Goal: Communication & Community: Share content

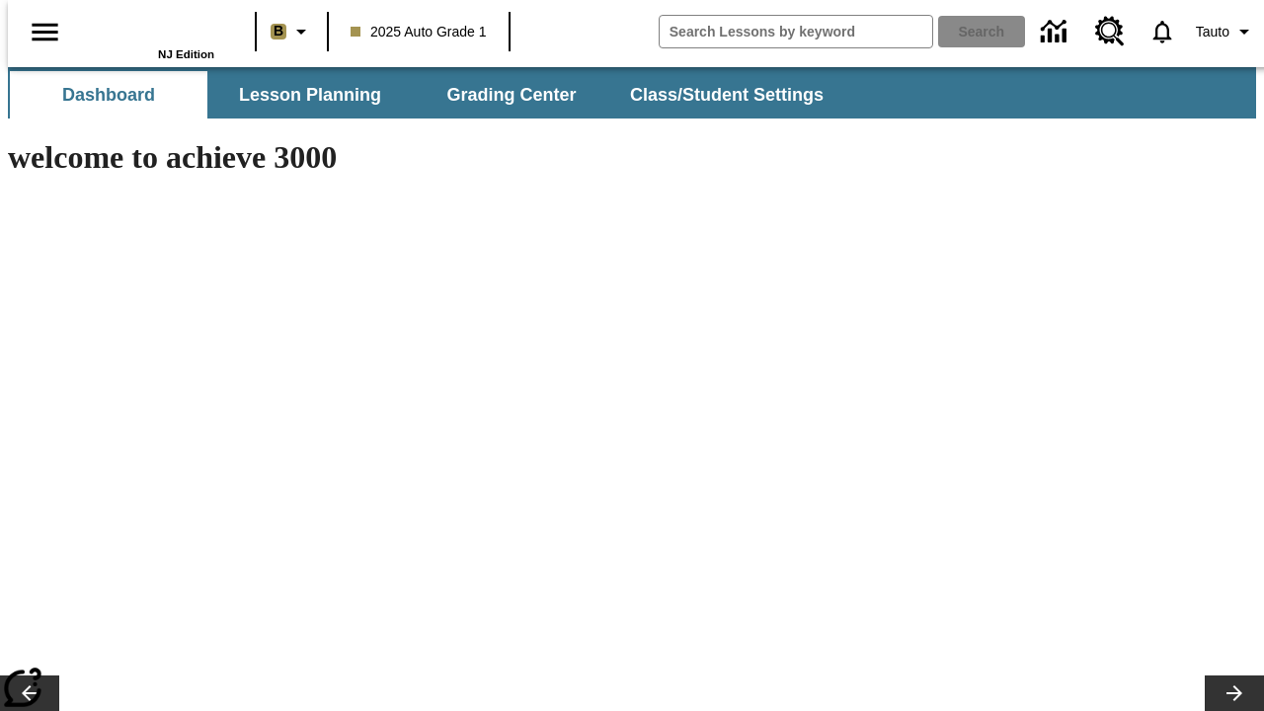
type input "-1"
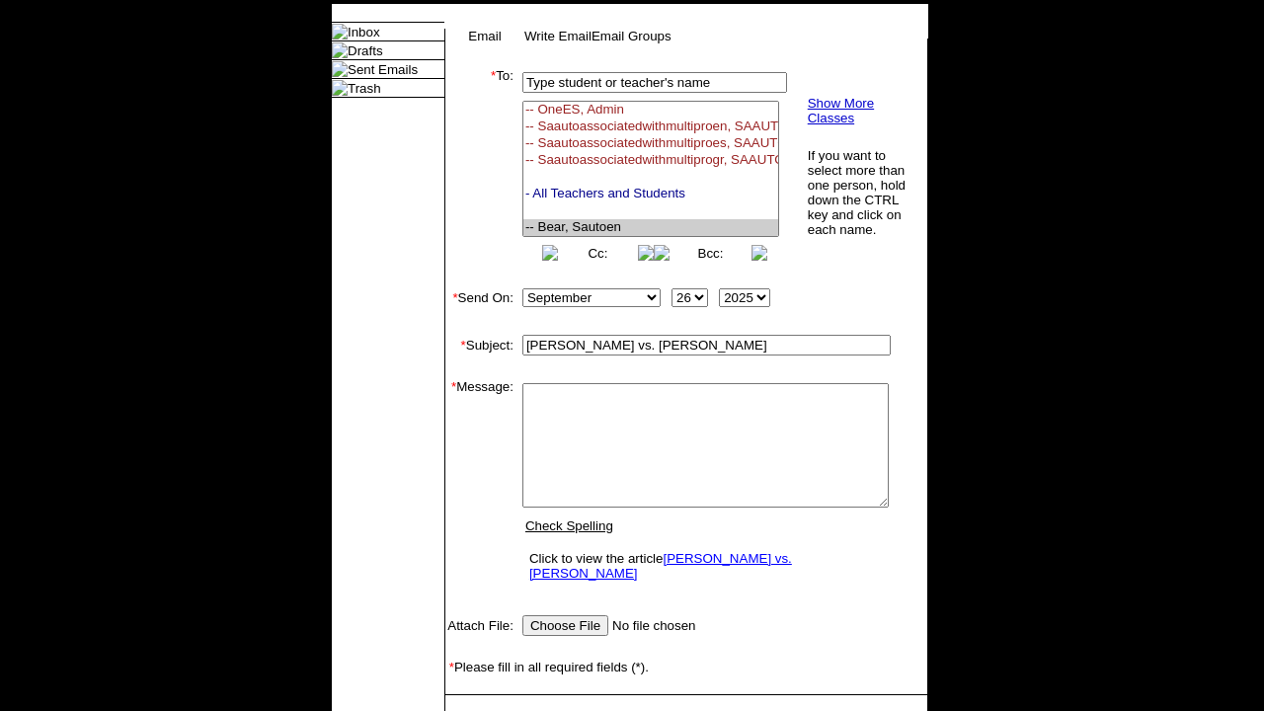
select select "U,22992008,1"
type textarea "email body message"
click at [474, 710] on link "Send" at bounding box center [473, 725] width 31 height 15
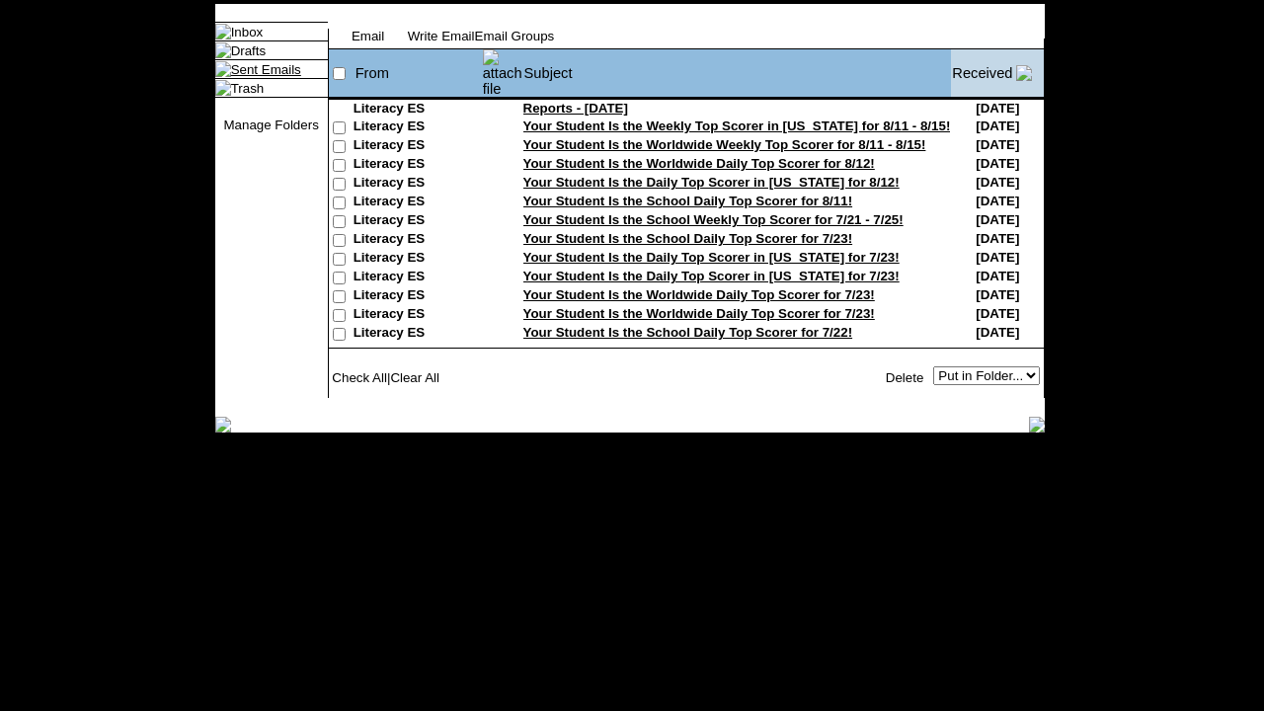
click at [245, 77] on link "Sent Emails" at bounding box center [266, 69] width 70 height 15
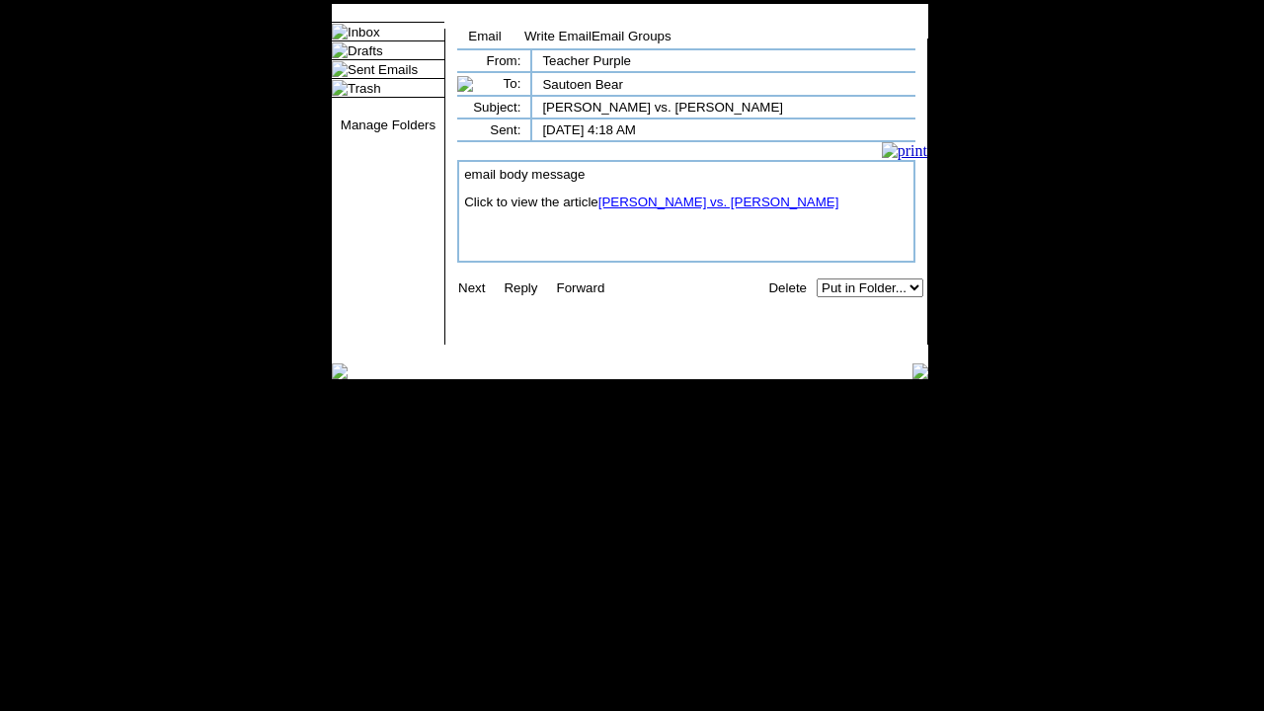
click at [706, 209] on link "Michelangelo vs. Leonardo" at bounding box center [718, 201] width 241 height 15
